Goal: Information Seeking & Learning: Learn about a topic

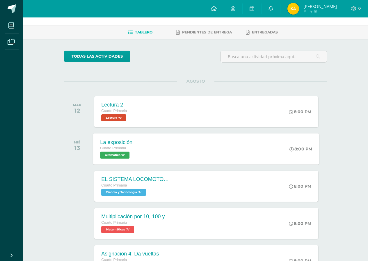
scroll to position [29, 0]
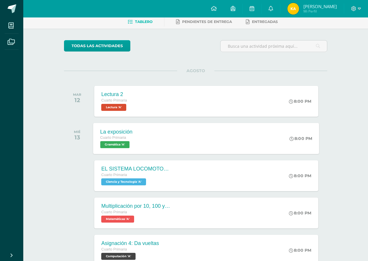
click at [143, 144] on div "La exposición Cuarto Primaria Gramática 'A' 8:00 PM La exposición Gramática Car…" at bounding box center [206, 138] width 226 height 31
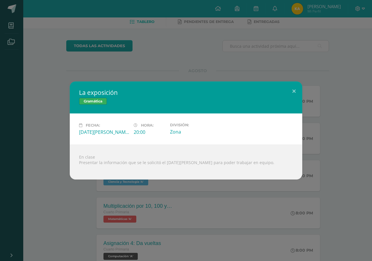
click at [195, 202] on div "La exposición Gramática Fecha: [DATE][PERSON_NAME] Hora: 20:00 División: Zona" at bounding box center [186, 130] width 372 height 261
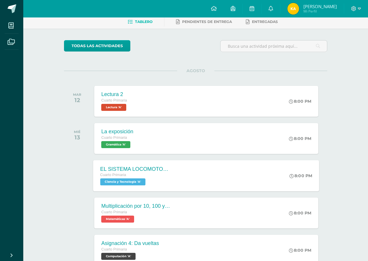
click at [150, 187] on div "EL SISTEMA LOCOMOTOR /GUIA 3 Cuarto Primaria Ciencia y Tecnología 'A'" at bounding box center [135, 175] width 85 height 31
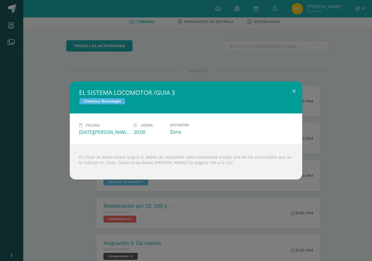
click at [182, 208] on div "EL SISTEMA LOCOMOTOR /GUIA 3 Ciencia y Tecnología Fecha: [DATE][PERSON_NAME] Ho…" at bounding box center [186, 130] width 372 height 261
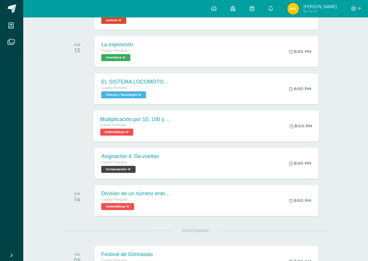
scroll to position [116, 0]
click at [137, 174] on div "Asignación 4: Da vueltas Cuarto Primaria Computación 'A'" at bounding box center [129, 162] width 72 height 31
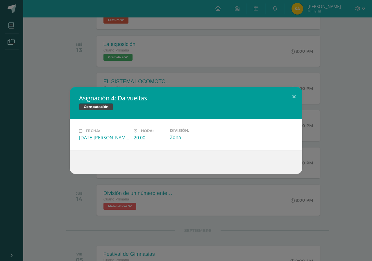
click at [89, 181] on div "Asignación 4: Da vueltas Computación Fecha: [DATE][PERSON_NAME] Hora: 20:00 Div…" at bounding box center [186, 130] width 372 height 261
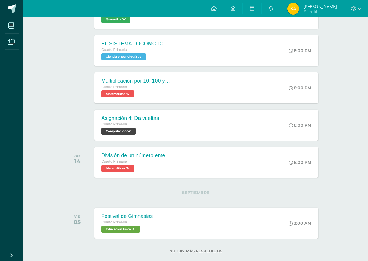
scroll to position [165, 0]
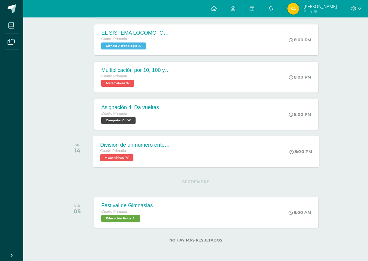
click at [123, 150] on span "Cuarto Primaria" at bounding box center [113, 151] width 26 height 4
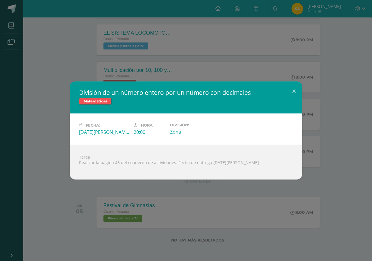
click at [115, 190] on div "División de un número entero por un número con decimales Matemáticas Fecha: [DA…" at bounding box center [186, 130] width 372 height 261
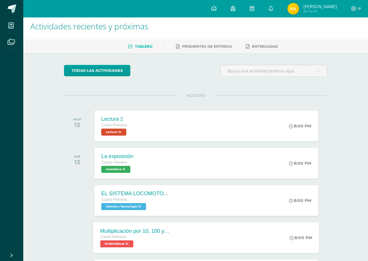
scroll to position [0, 0]
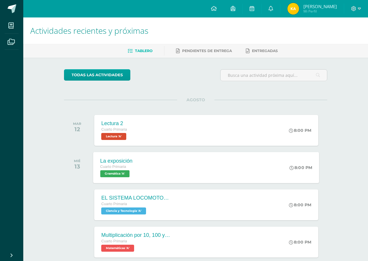
click at [178, 181] on div "La exposición Cuarto Primaria Gramática 'A' 8:00 PM La exposición Gramática Fec…" at bounding box center [206, 167] width 226 height 31
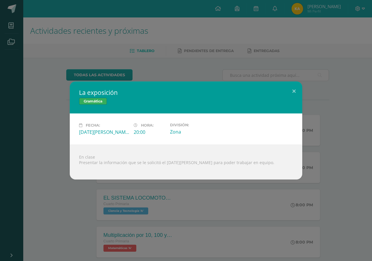
click at [160, 218] on div "La exposición Gramática Fecha: [DATE][PERSON_NAME] Hora: 20:00 División: Zona" at bounding box center [186, 130] width 372 height 261
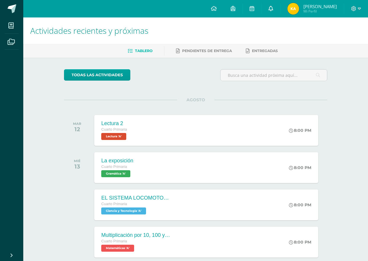
click at [277, 8] on link at bounding box center [270, 8] width 19 height 17
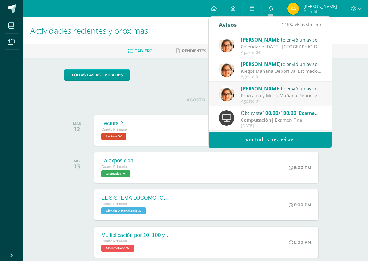
click at [271, 8] on icon at bounding box center [270, 8] width 5 height 5
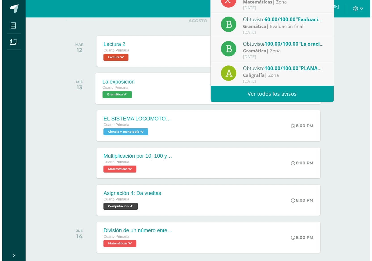
scroll to position [116, 0]
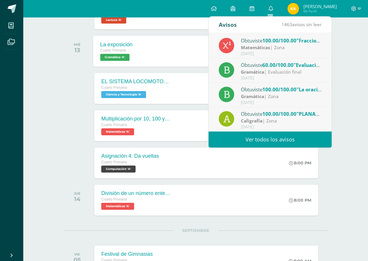
click at [137, 66] on div "La exposición Cuarto Primaria Gramática 'A'" at bounding box center [116, 50] width 46 height 31
